Goal: Information Seeking & Learning: Check status

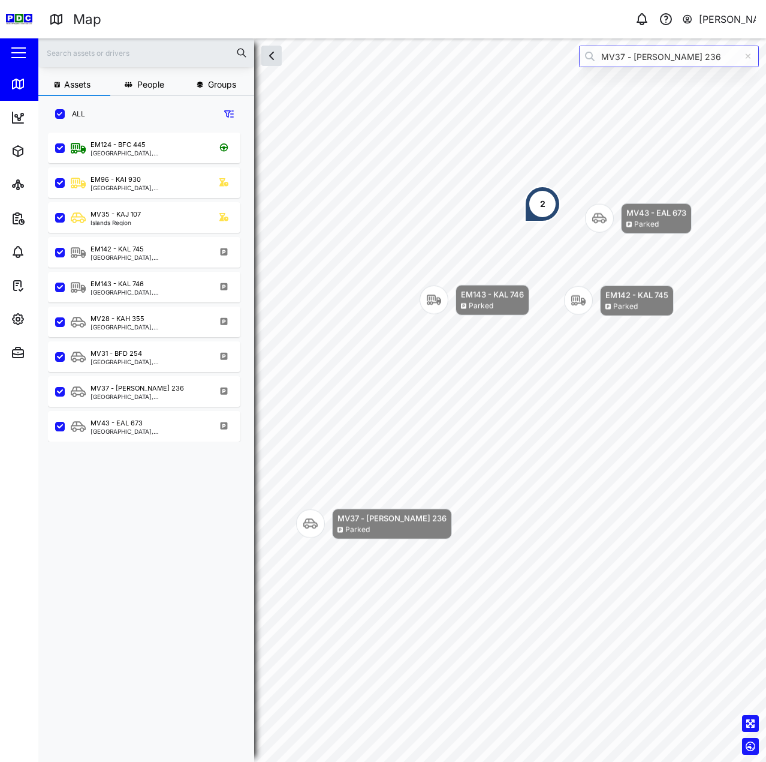
scroll to position [615, 188]
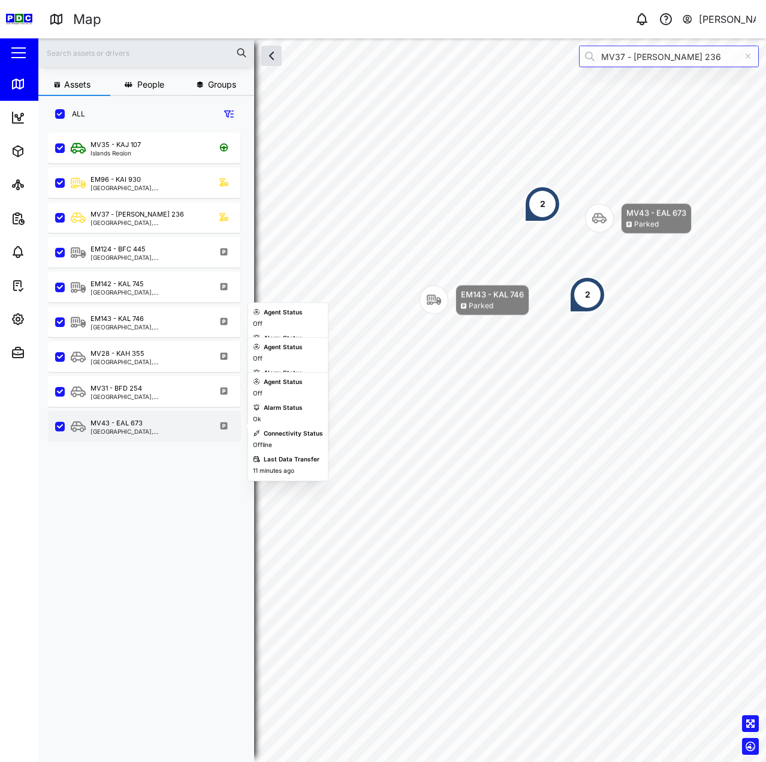
click at [168, 426] on div "MV43 - EAL 673 [GEOGRAPHIC_DATA], [GEOGRAPHIC_DATA]" at bounding box center [152, 426] width 163 height 16
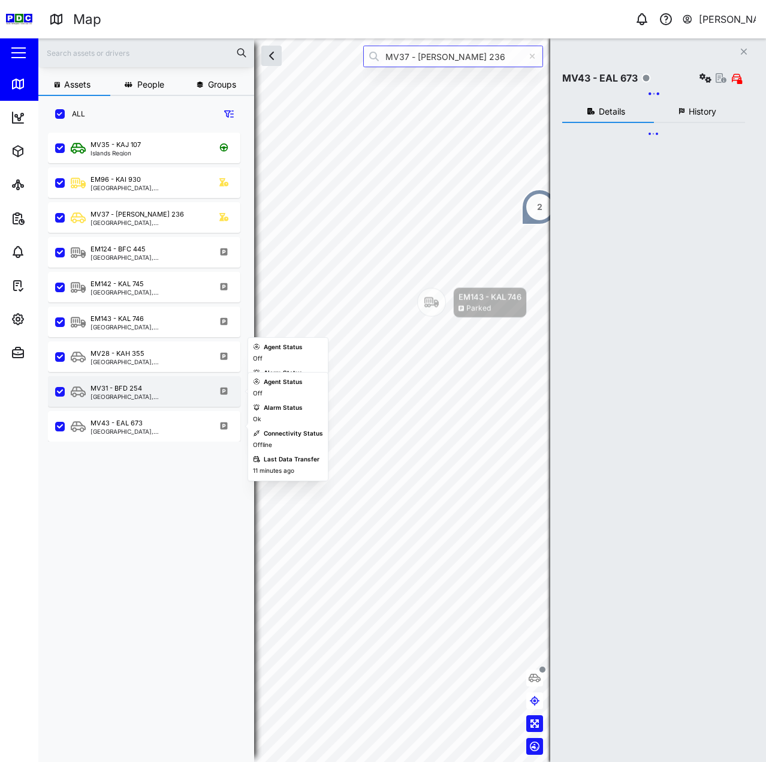
click at [161, 396] on div "MV31 - BFD 254 [GEOGRAPHIC_DATA], [GEOGRAPHIC_DATA]" at bounding box center [152, 391] width 163 height 16
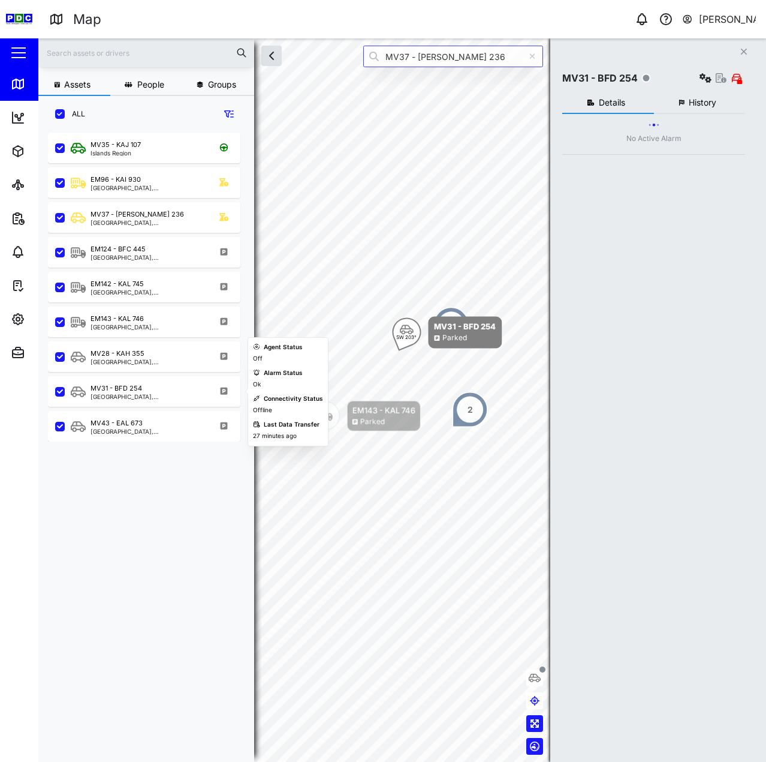
click at [160, 374] on div "MV31 - BFD 254 [GEOGRAPHIC_DATA], [GEOGRAPHIC_DATA]" at bounding box center [144, 389] width 193 height 35
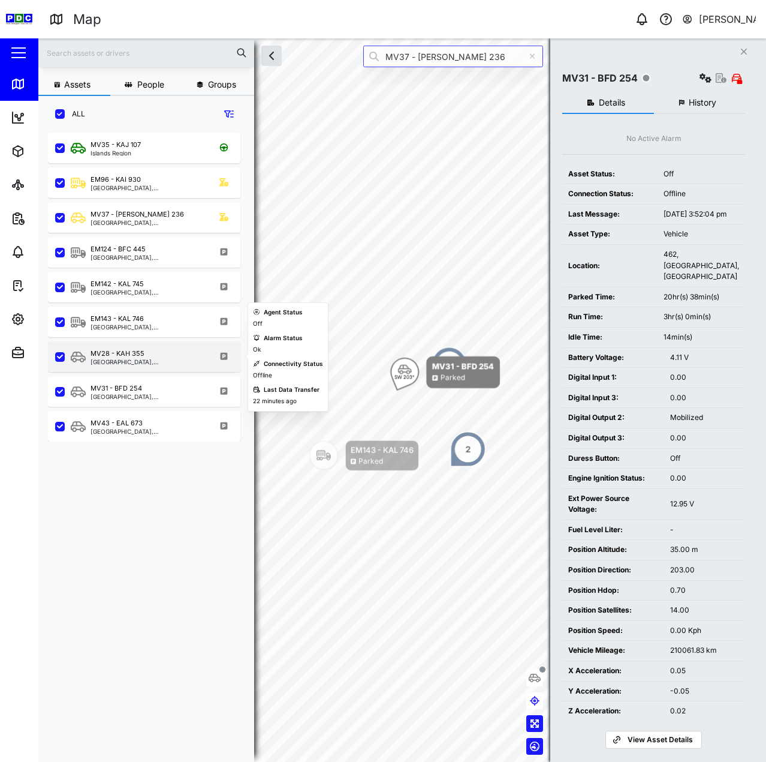
click at [158, 348] on div "MV28 - KAH 355 [GEOGRAPHIC_DATA], [GEOGRAPHIC_DATA]" at bounding box center [152, 356] width 163 height 16
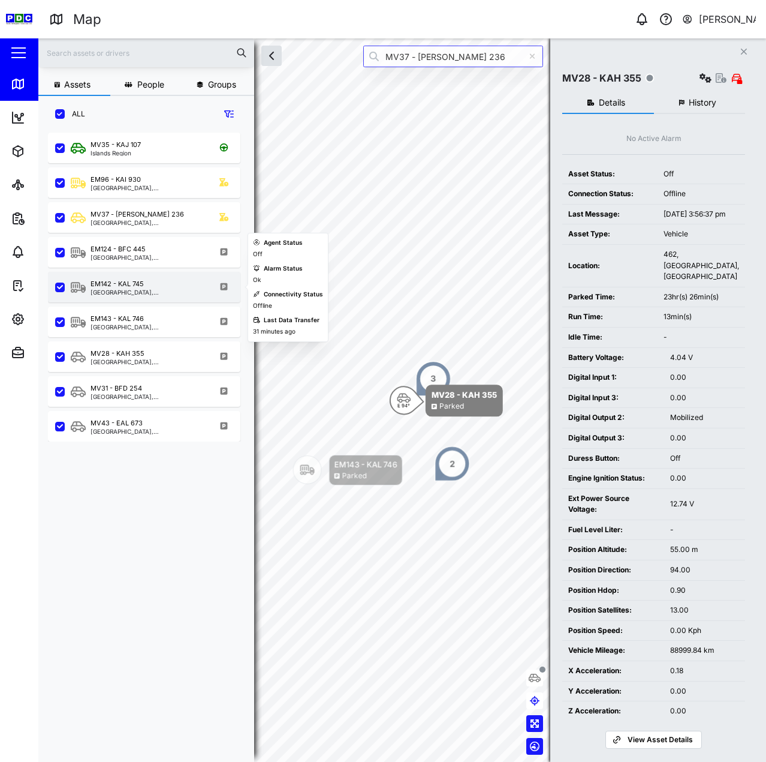
click at [155, 276] on div "EM142 - KAL 745 Kimbe, [GEOGRAPHIC_DATA]" at bounding box center [144, 287] width 193 height 31
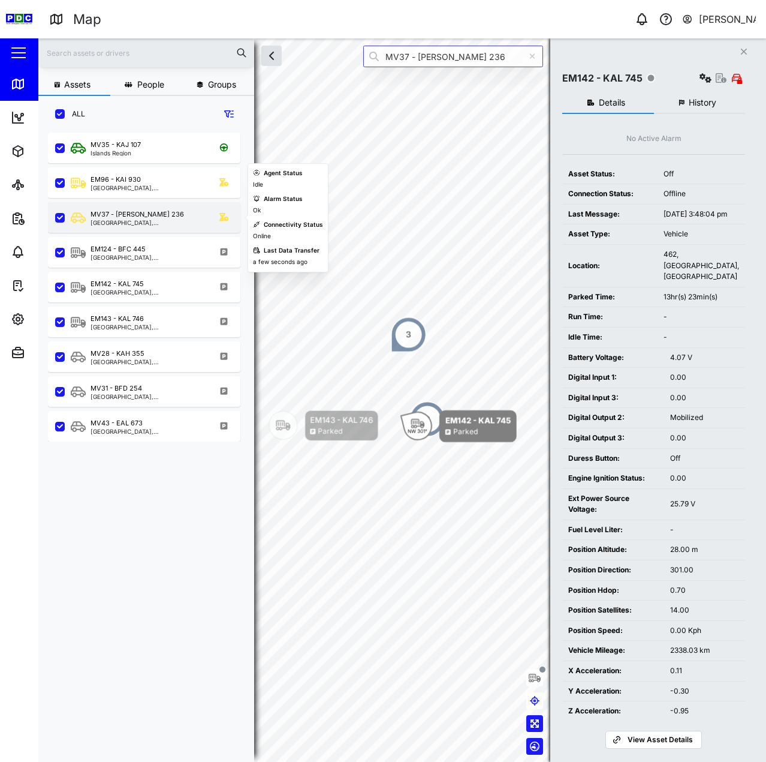
click at [139, 223] on div "[GEOGRAPHIC_DATA], [GEOGRAPHIC_DATA]" at bounding box center [148, 223] width 115 height 6
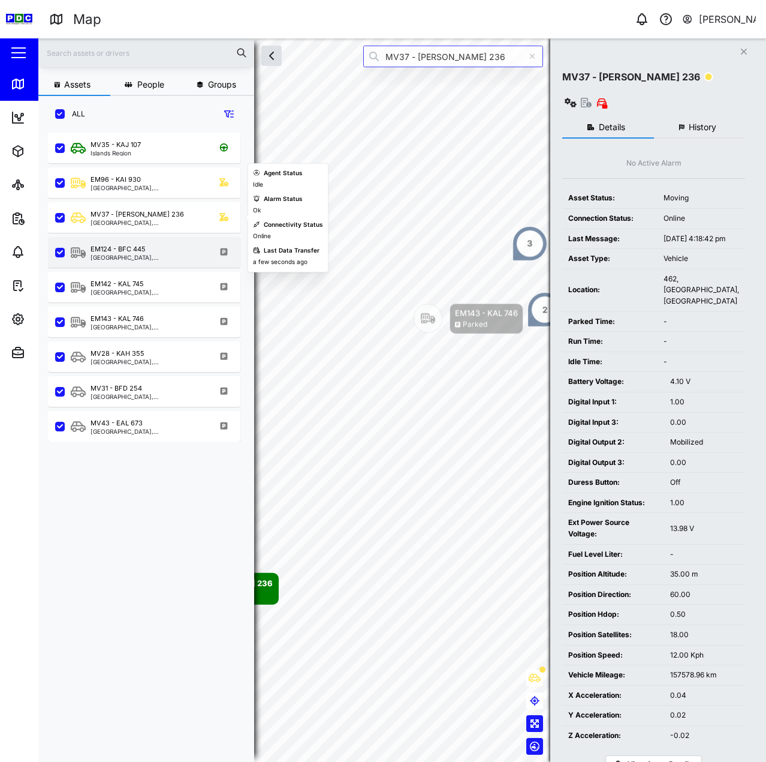
click at [150, 248] on div "EM124 - BFC 445" at bounding box center [148, 249] width 115 height 10
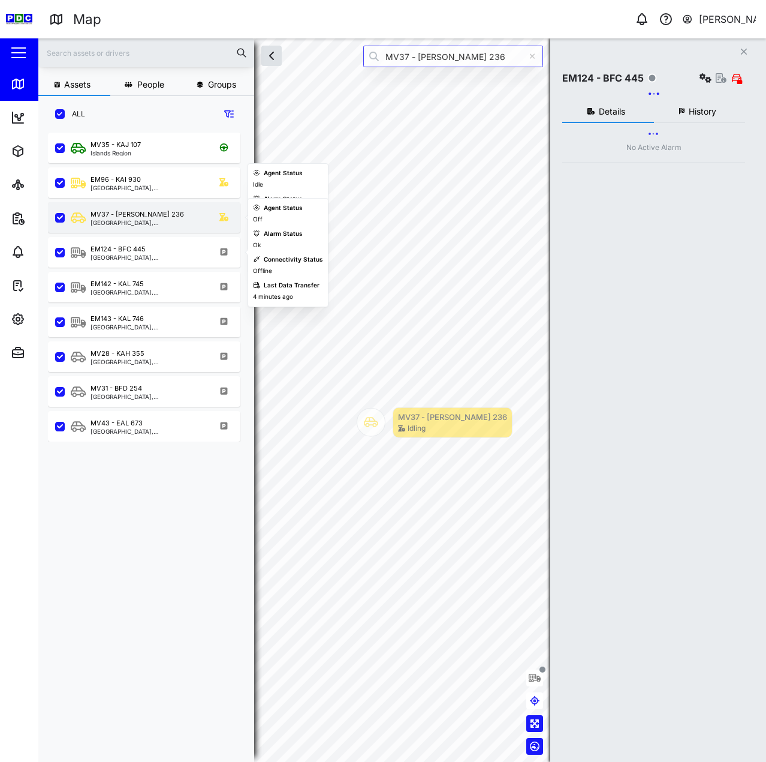
click at [148, 214] on div "MV37 - [PERSON_NAME] 236" at bounding box center [148, 214] width 115 height 10
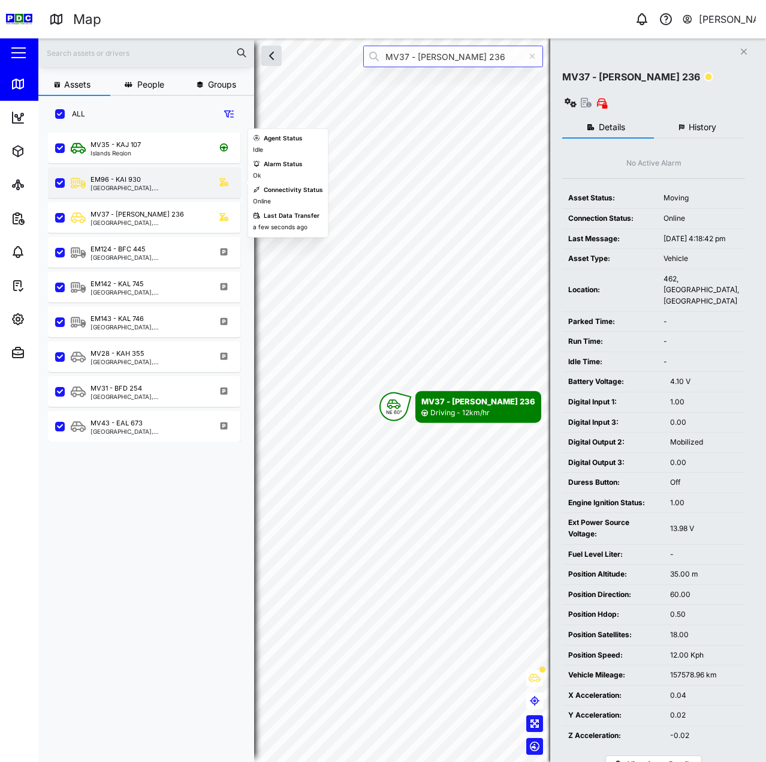
click at [147, 176] on div "EM96 - KAI 930" at bounding box center [148, 180] width 115 height 10
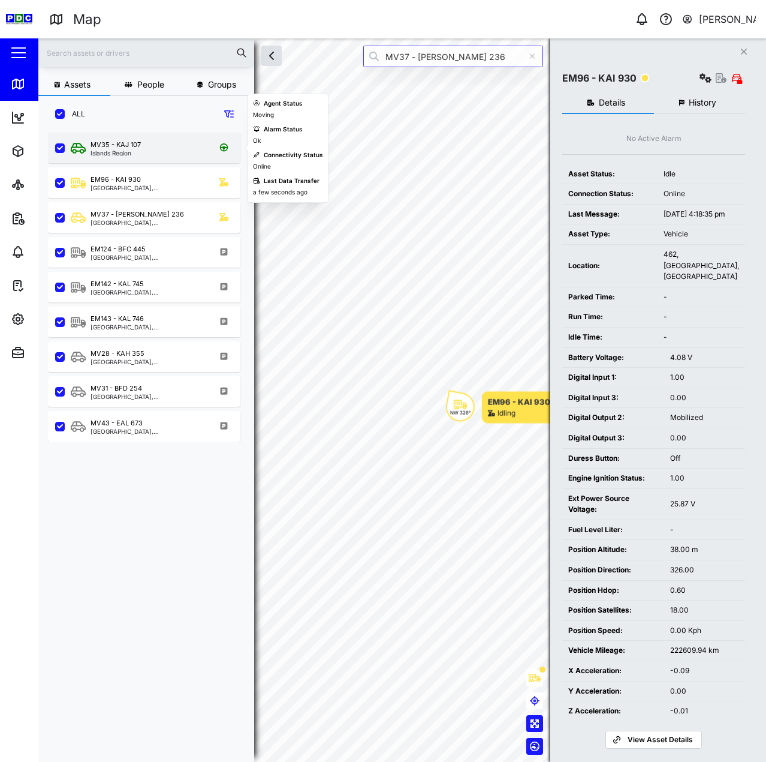
click at [146, 157] on div "MV35 - [GEOGRAPHIC_DATA]" at bounding box center [144, 148] width 193 height 31
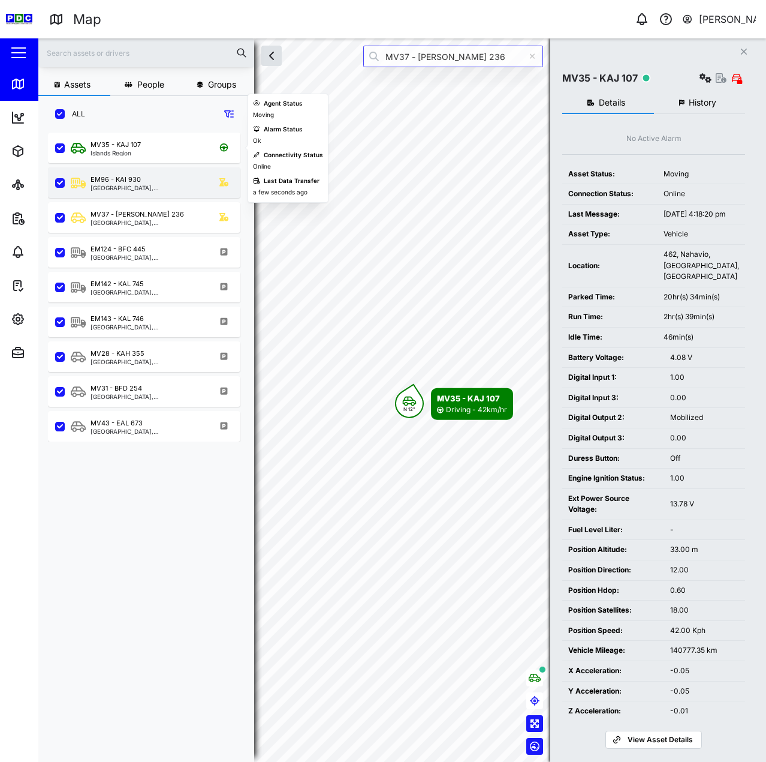
click at [144, 173] on div "EM96 - KAI [GEOGRAPHIC_DATA], [GEOGRAPHIC_DATA]" at bounding box center [144, 182] width 193 height 31
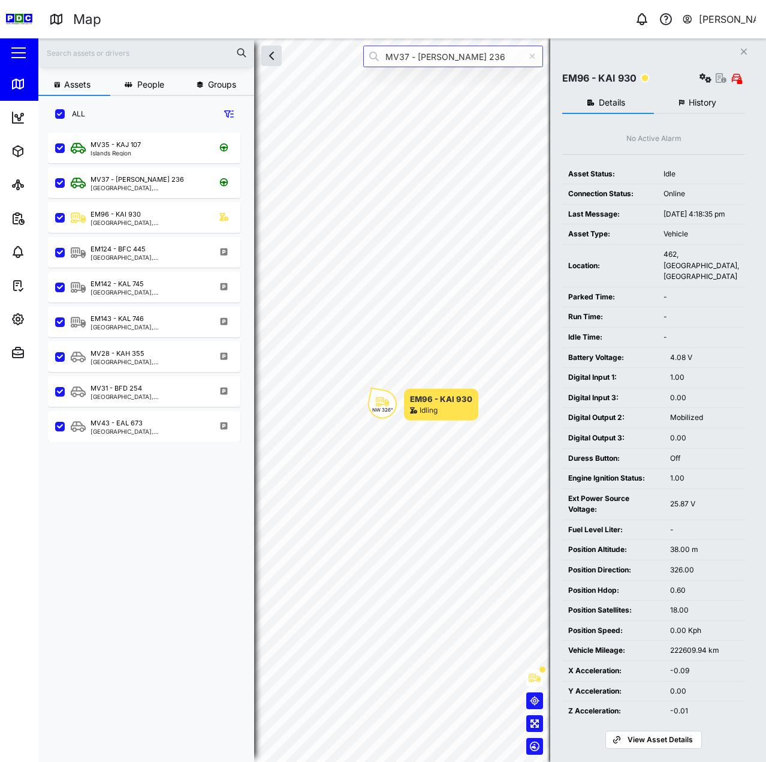
click at [713, 108] on button "History" at bounding box center [700, 103] width 92 height 22
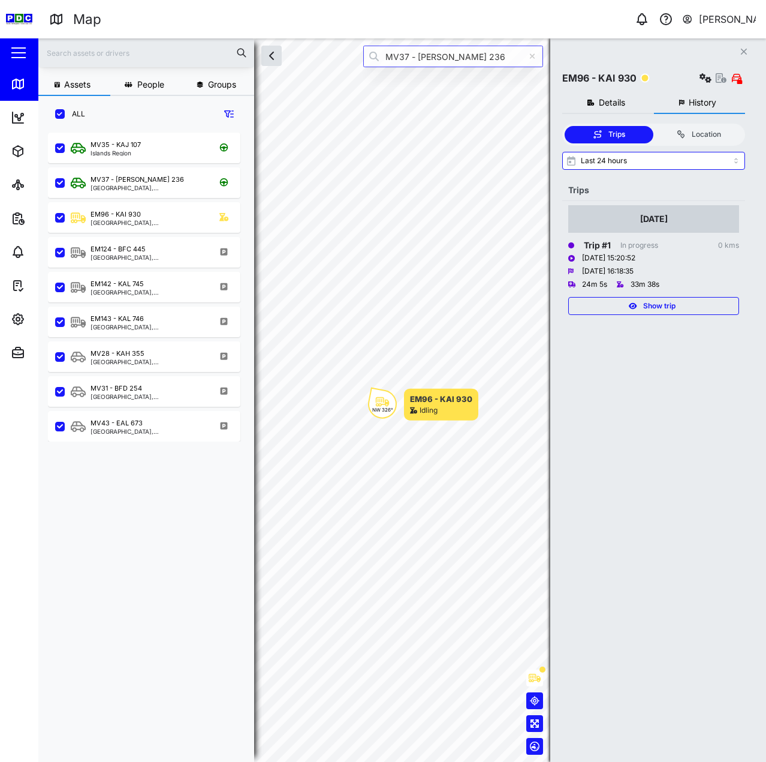
click at [681, 299] on div "Show trip" at bounding box center [653, 305] width 156 height 17
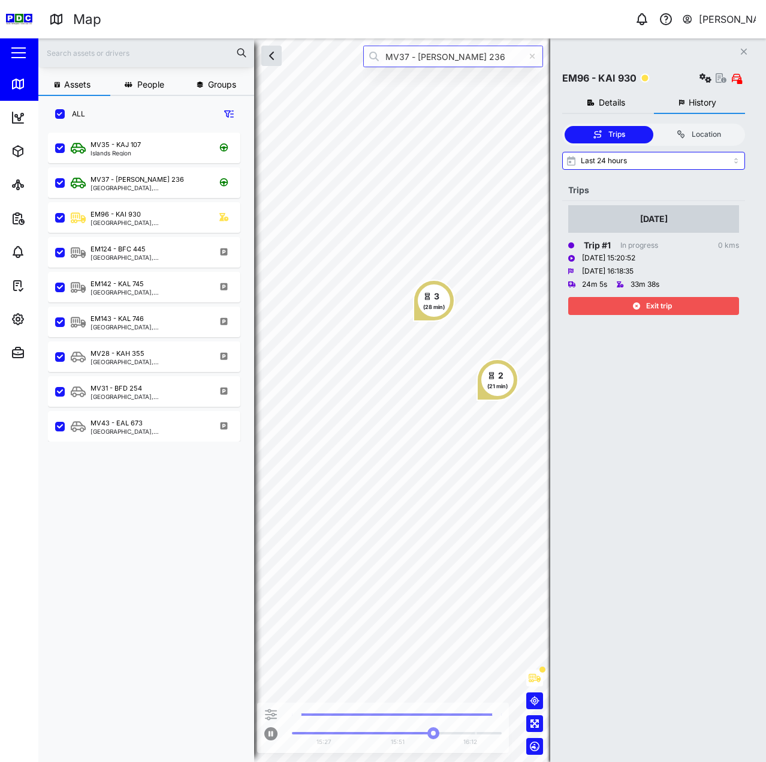
click at [625, 302] on div "Exit trip" at bounding box center [653, 305] width 156 height 17
